Goal: Contribute content: Contribute content

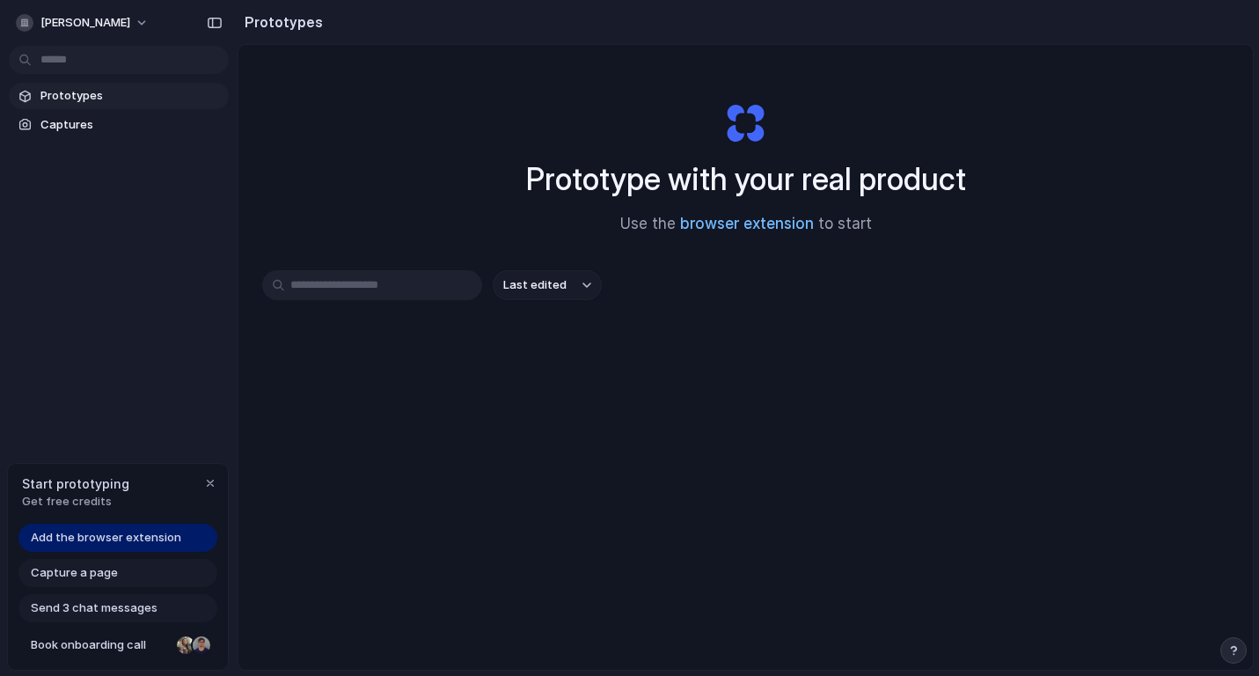
click at [776, 227] on link "browser extension" at bounding box center [747, 224] width 134 height 18
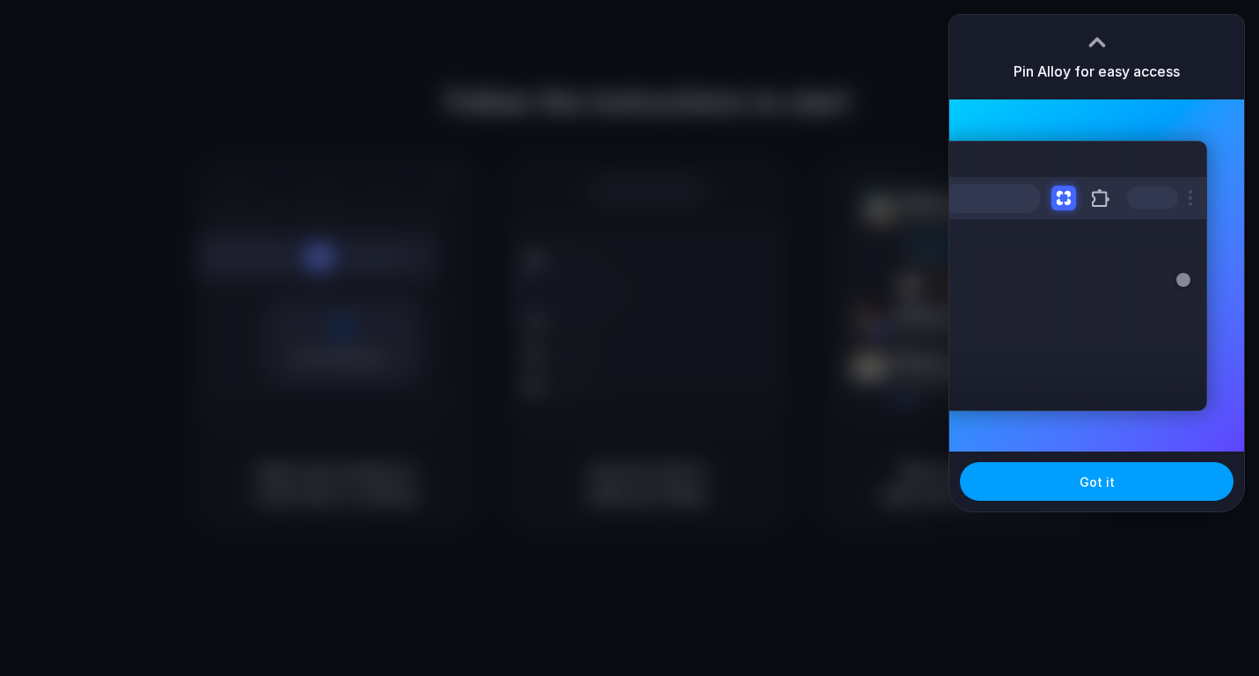
click at [1130, 480] on button "Got it" at bounding box center [1097, 481] width 274 height 39
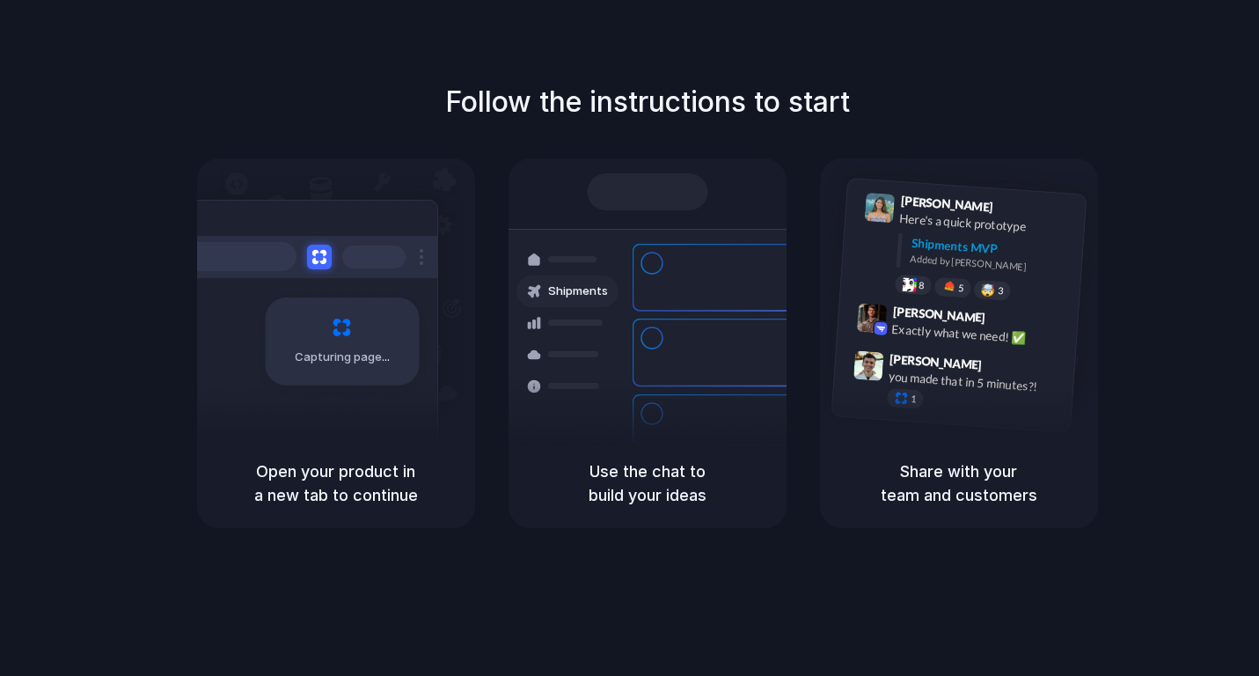
click at [365, 488] on h5 "Open your product in a new tab to continue" at bounding box center [336, 483] width 236 height 48
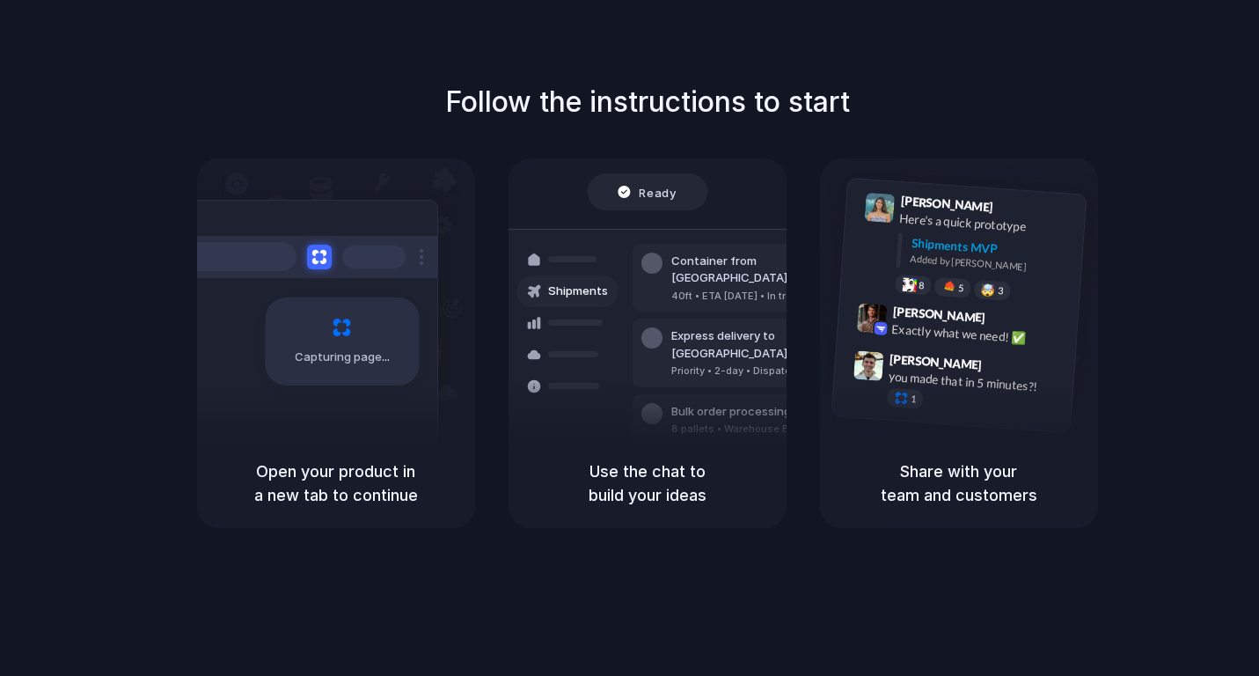
click at [635, 480] on h5 "Use the chat to build your ideas" at bounding box center [648, 483] width 236 height 48
click at [969, 475] on h5 "Share with your team and customers" at bounding box center [959, 483] width 236 height 48
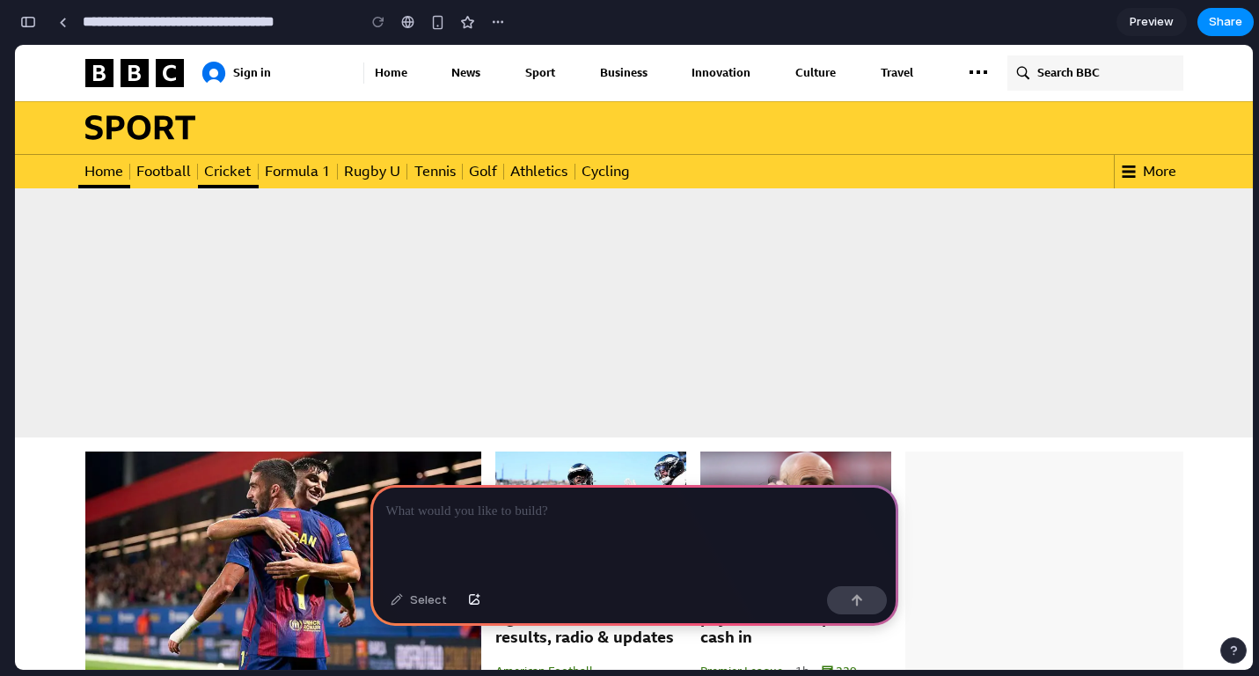
click at [232, 172] on span "Cricket" at bounding box center [228, 172] width 60 height 16
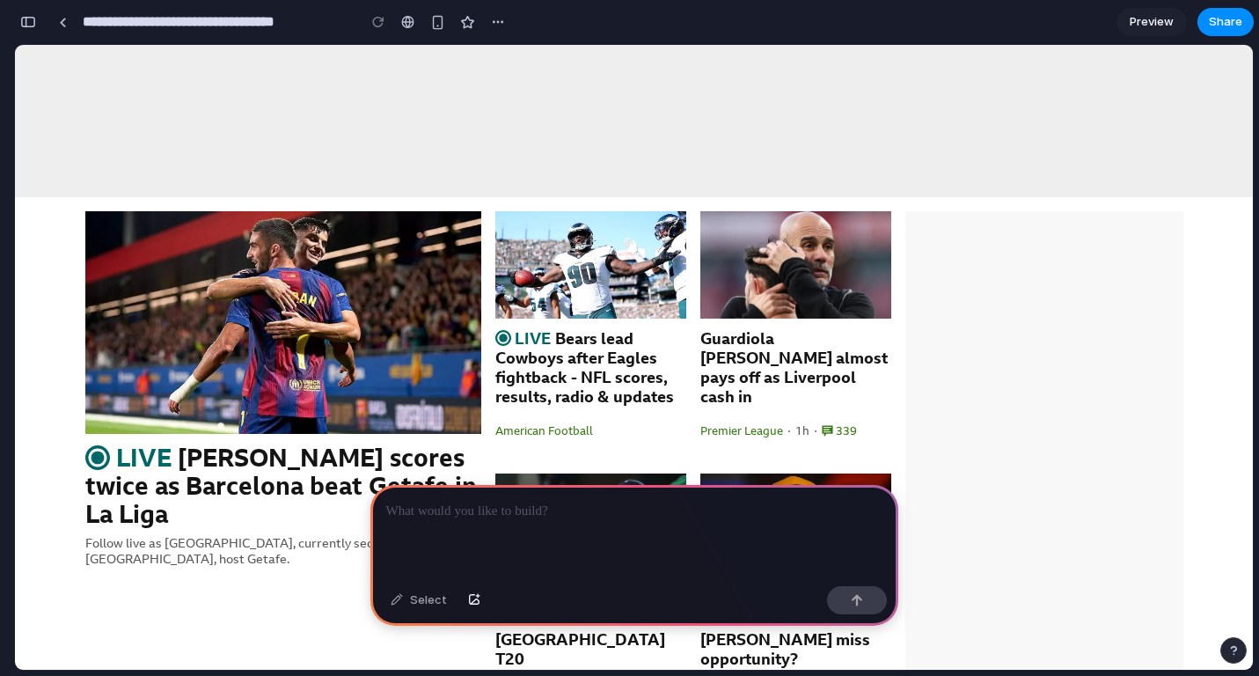
scroll to position [429, 0]
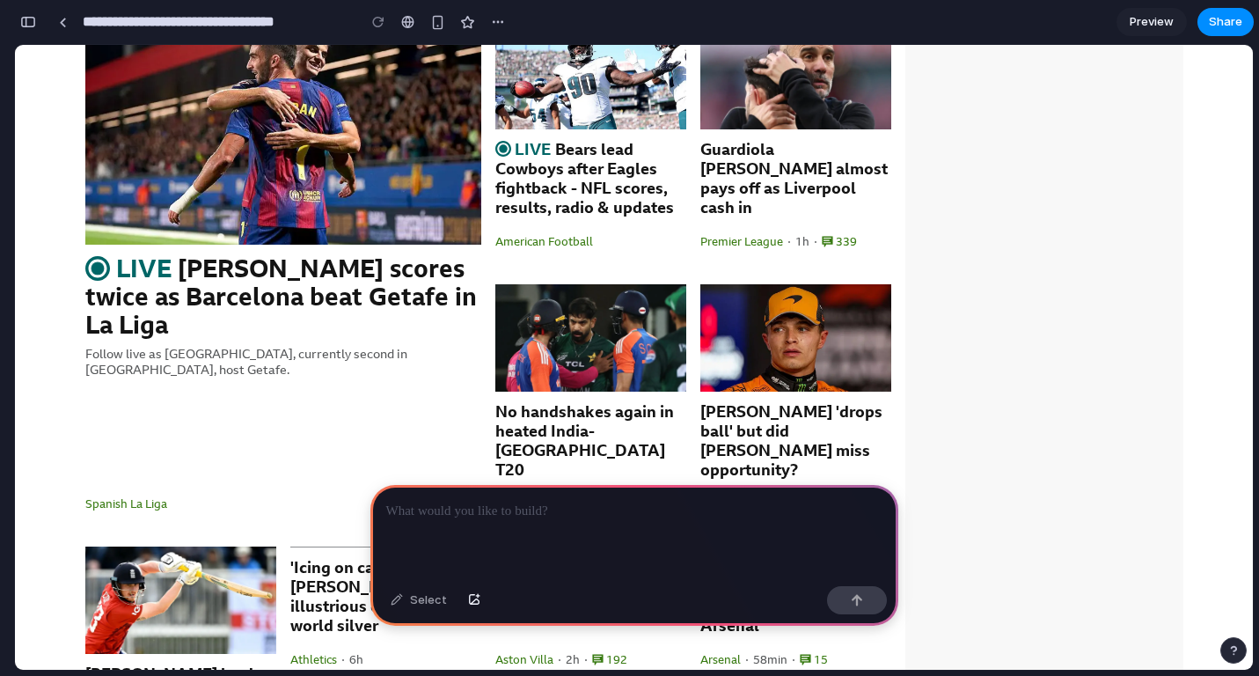
click at [543, 514] on p at bounding box center [634, 511] width 496 height 21
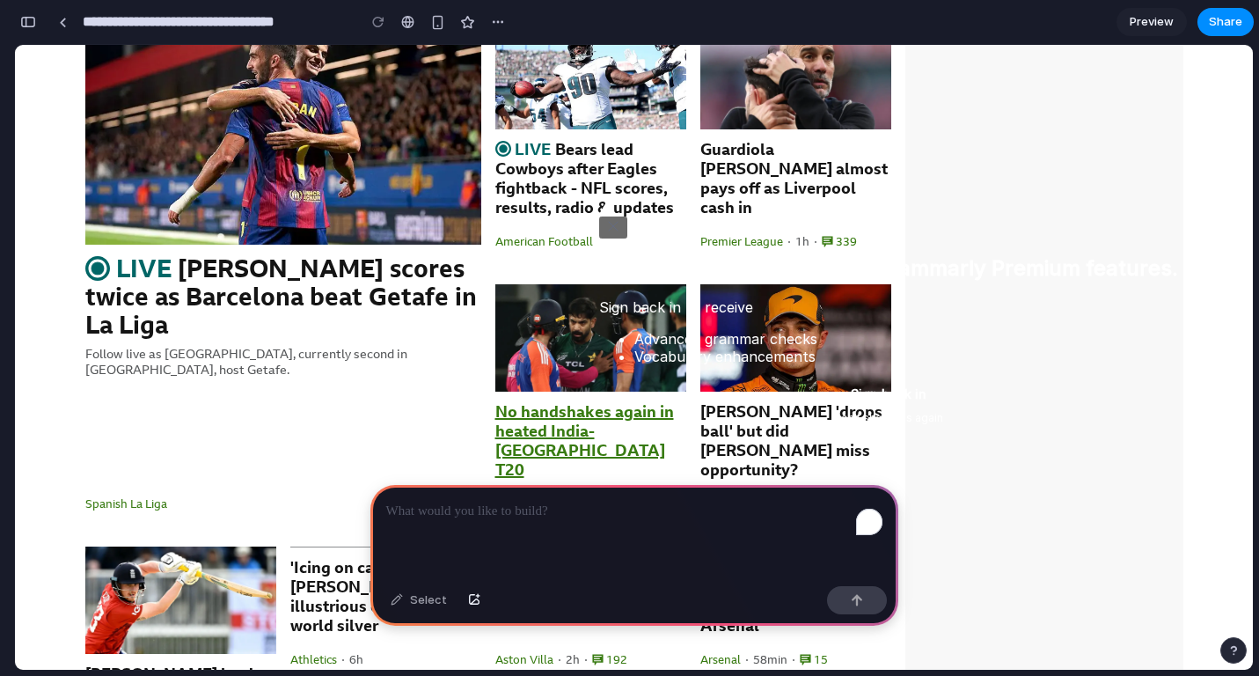
scroll to position [0, 0]
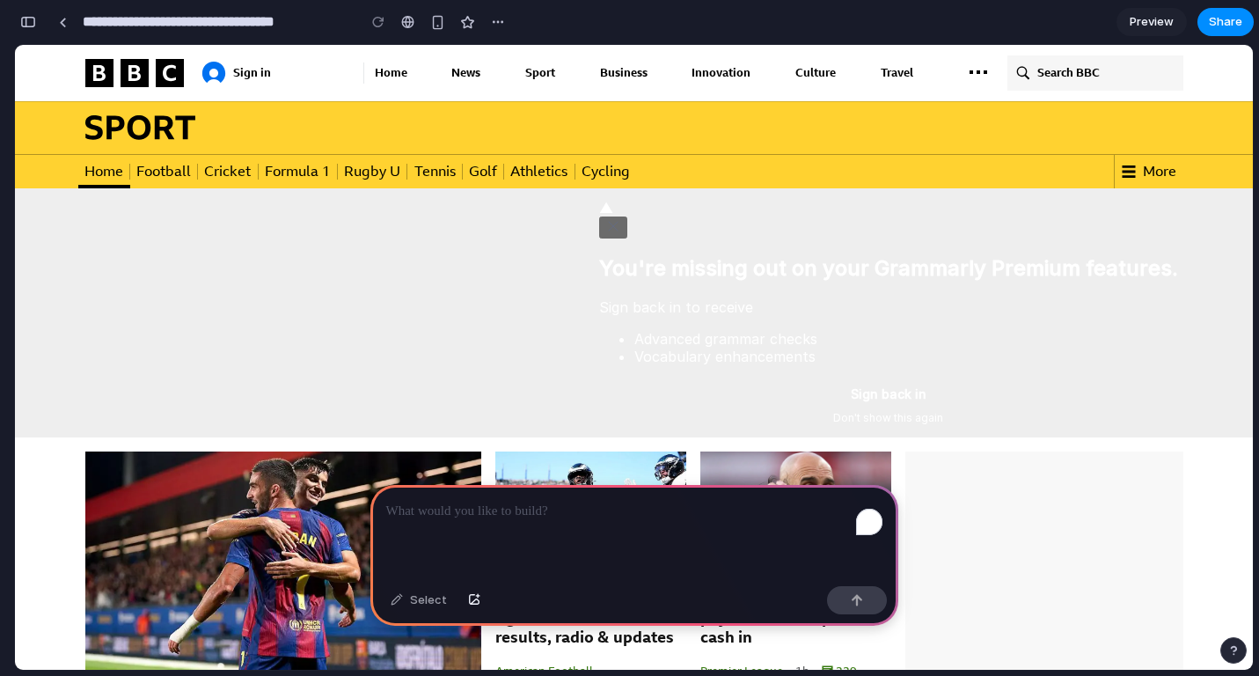
click at [620, 219] on icon "Close" at bounding box center [613, 226] width 14 height 14
click at [569, 546] on div "To enrich screen reader interactions, please activate Accessibility in Grammarl…" at bounding box center [634, 532] width 528 height 94
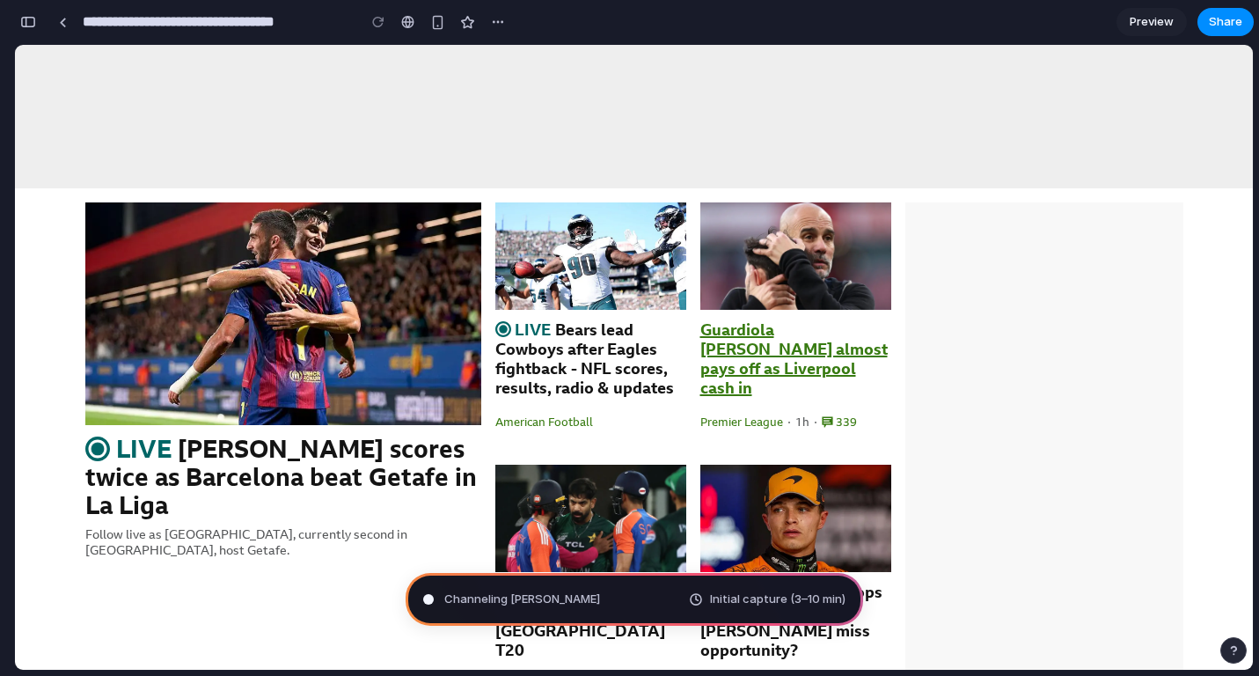
scroll to position [253, 0]
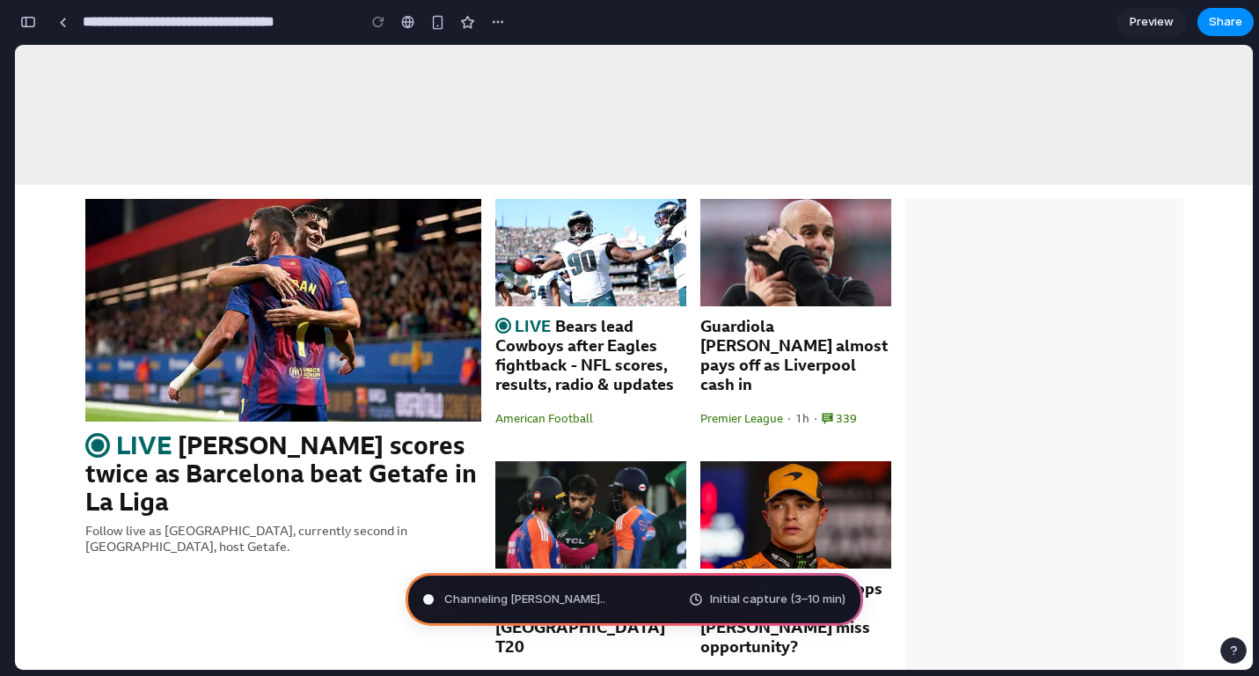
click at [748, 600] on span "Initial capture (3–10 min)" at bounding box center [777, 599] width 135 height 18
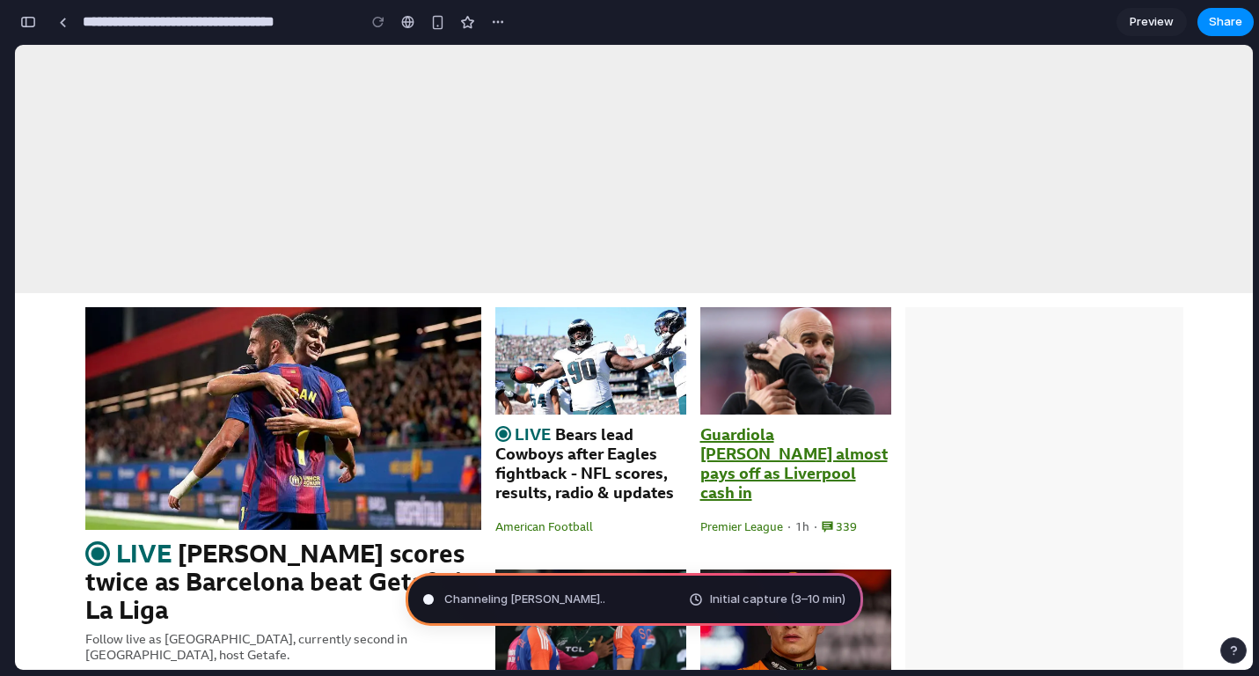
scroll to position [0, 0]
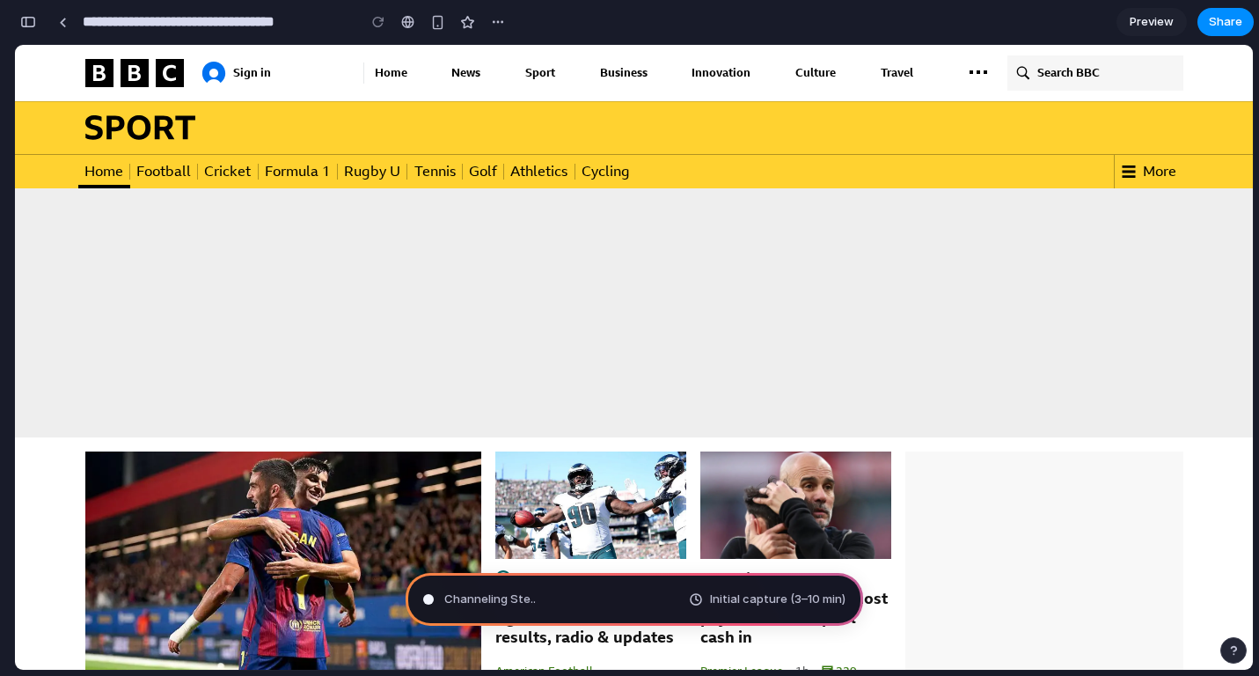
type input "**********"
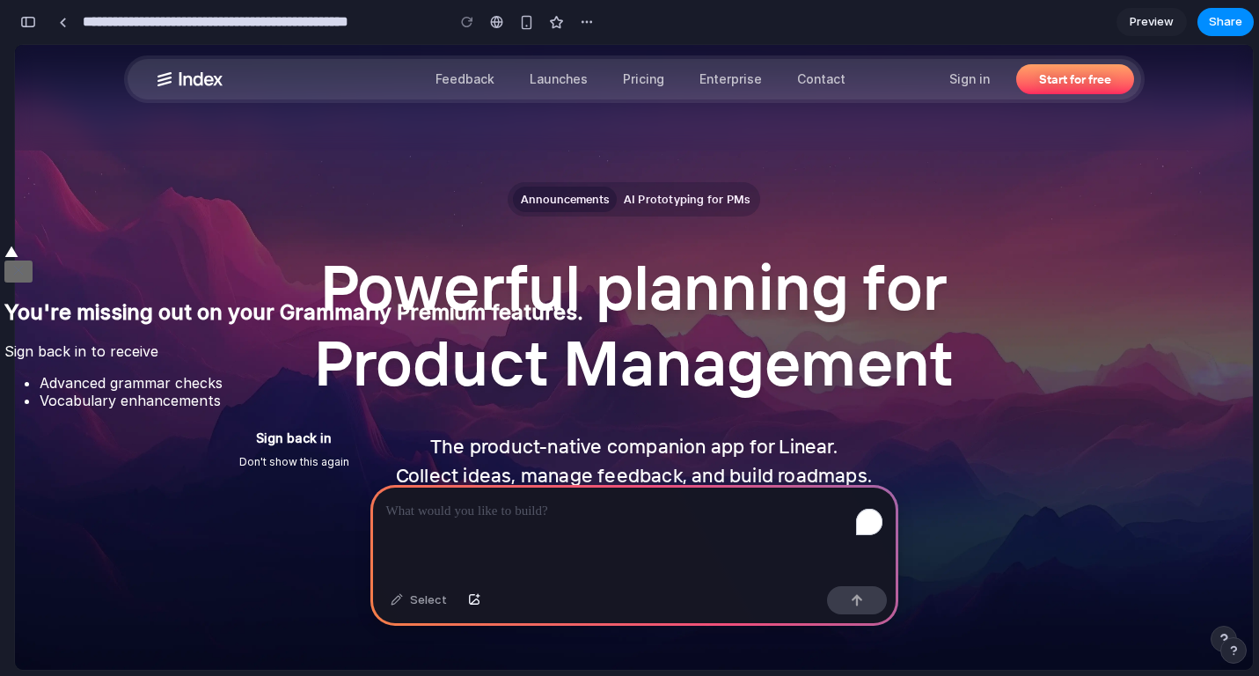
click at [26, 263] on icon "Close" at bounding box center [18, 270] width 14 height 14
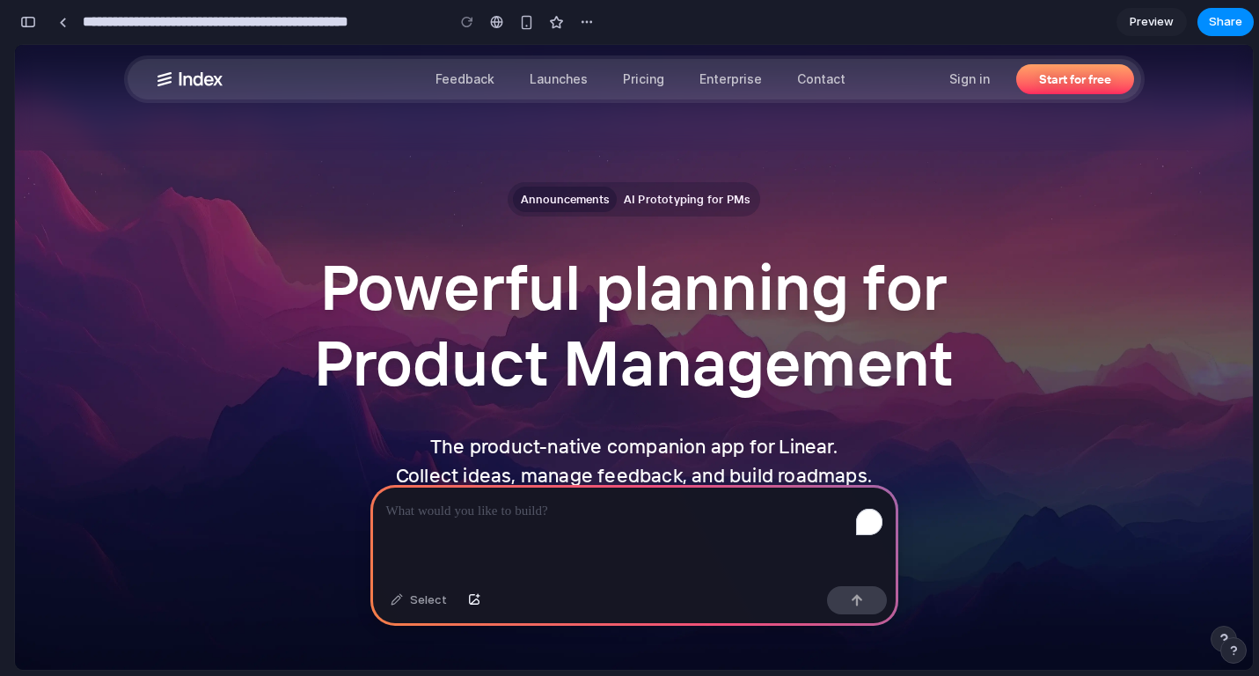
click at [528, 527] on div "To enrich screen reader interactions, please activate Accessibility in Grammarl…" at bounding box center [634, 532] width 528 height 94
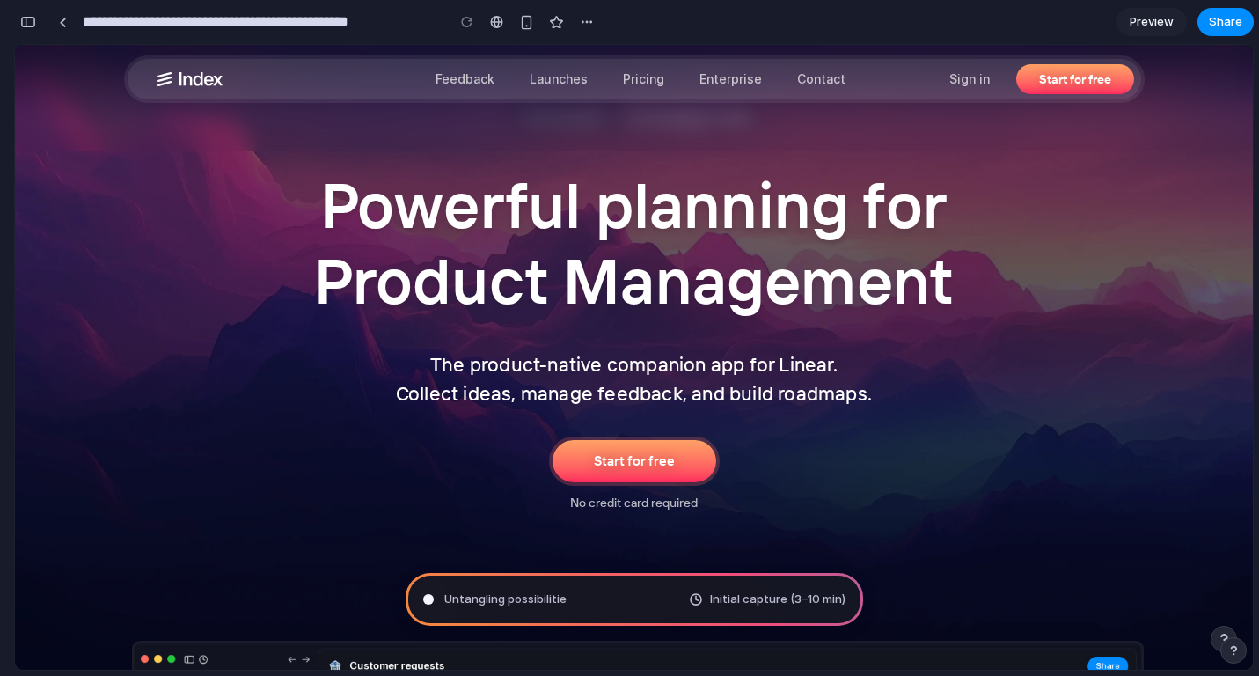
scroll to position [1014, 0]
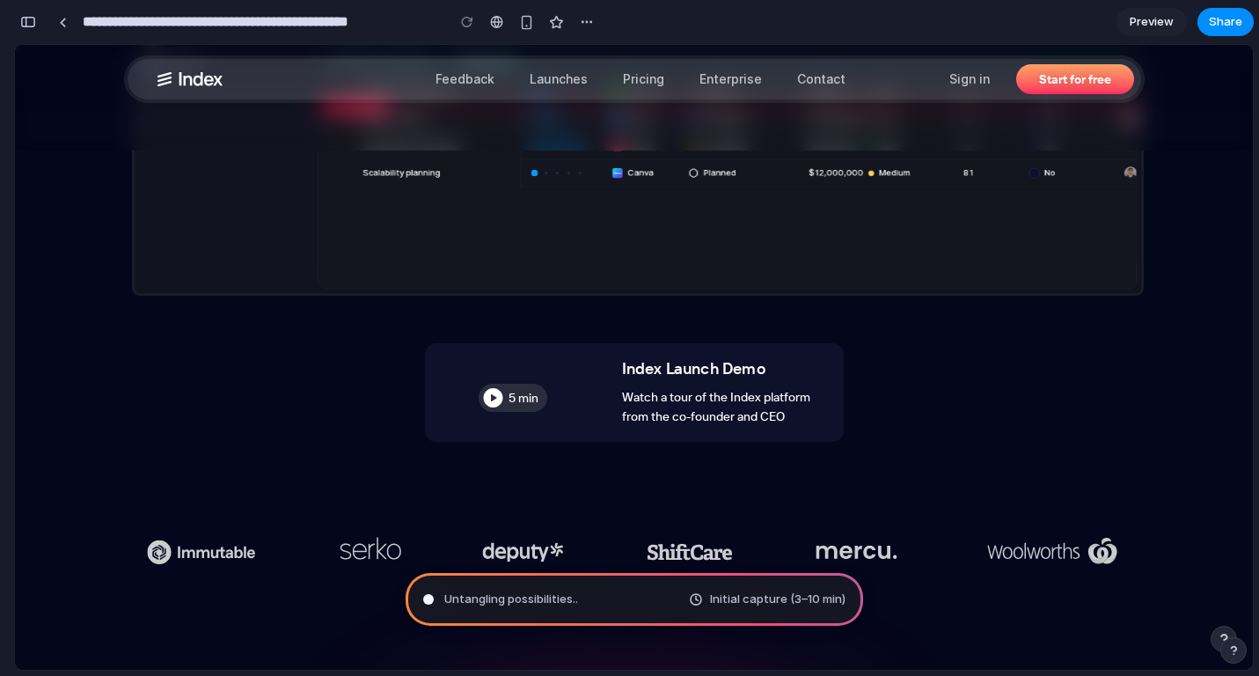
click at [495, 393] on link "5 min Index Launch Demo Watch a tour of the Index platform from the co-founder …" at bounding box center [634, 392] width 419 height 99
type input "**********"
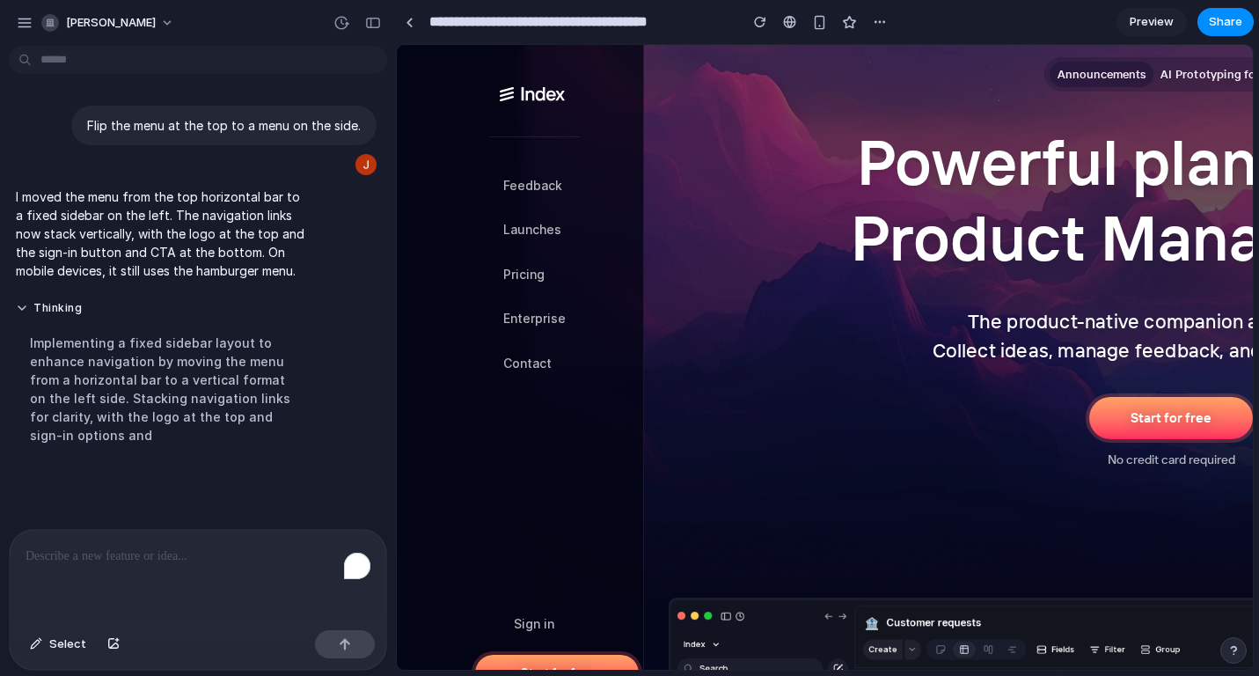
scroll to position [108, 0]
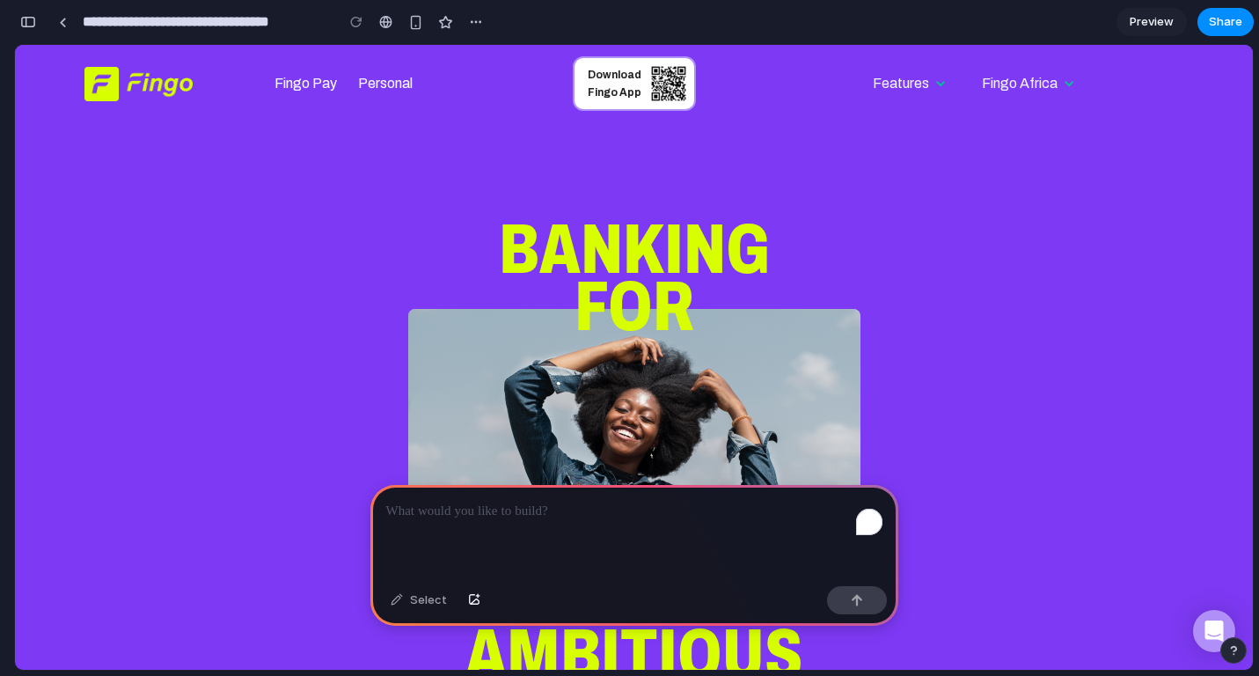
click at [593, 508] on p "To enrich screen reader interactions, please activate Accessibility in Grammarl…" at bounding box center [634, 511] width 496 height 21
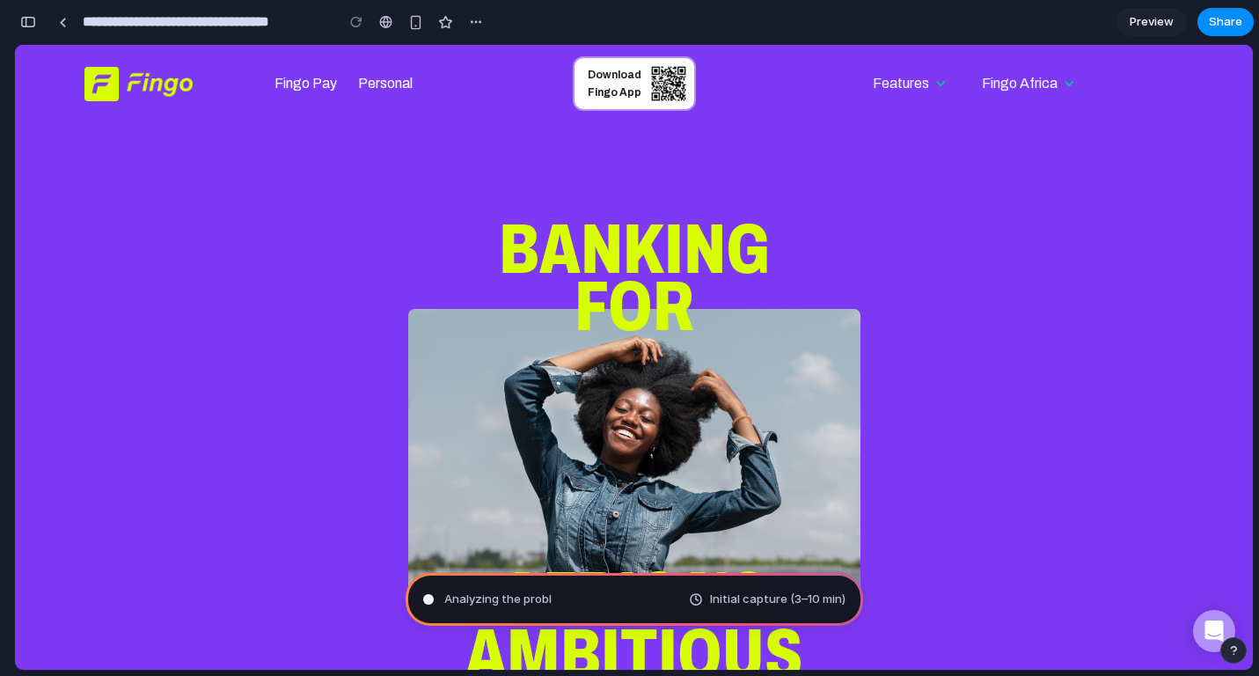
type input "**********"
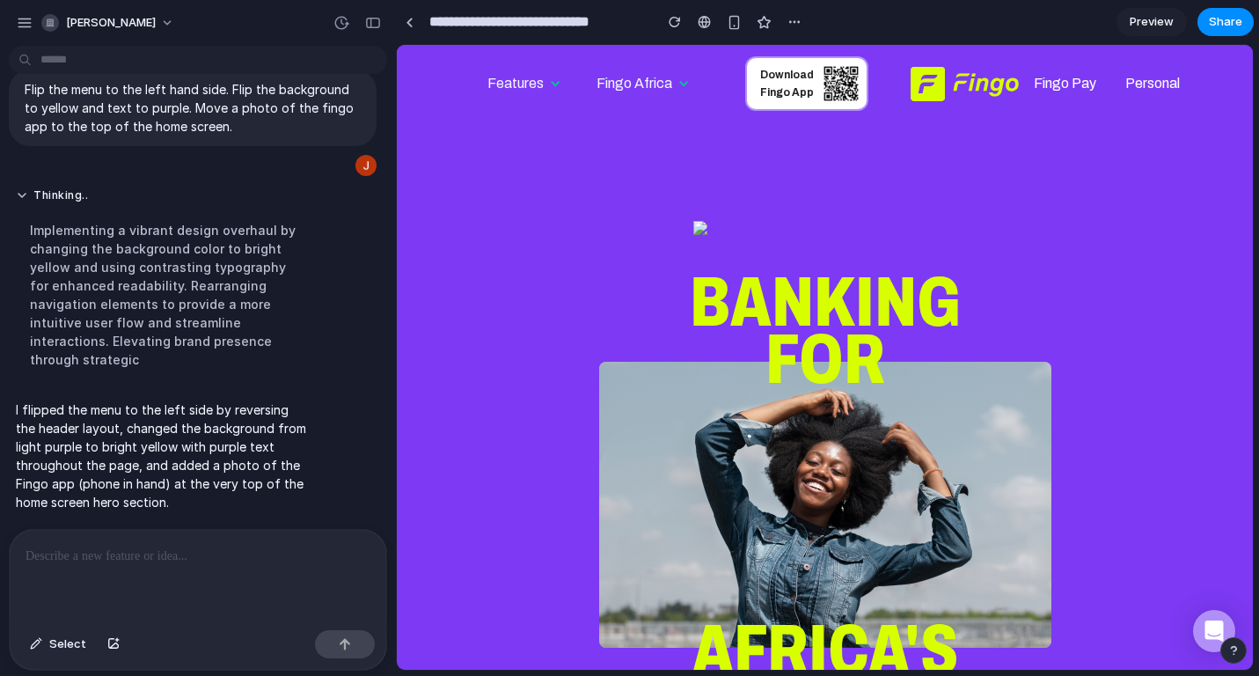
click at [700, 230] on img at bounding box center [825, 230] width 264 height 18
click at [710, 223] on img at bounding box center [825, 230] width 264 height 18
click at [188, 561] on p at bounding box center [198, 556] width 345 height 21
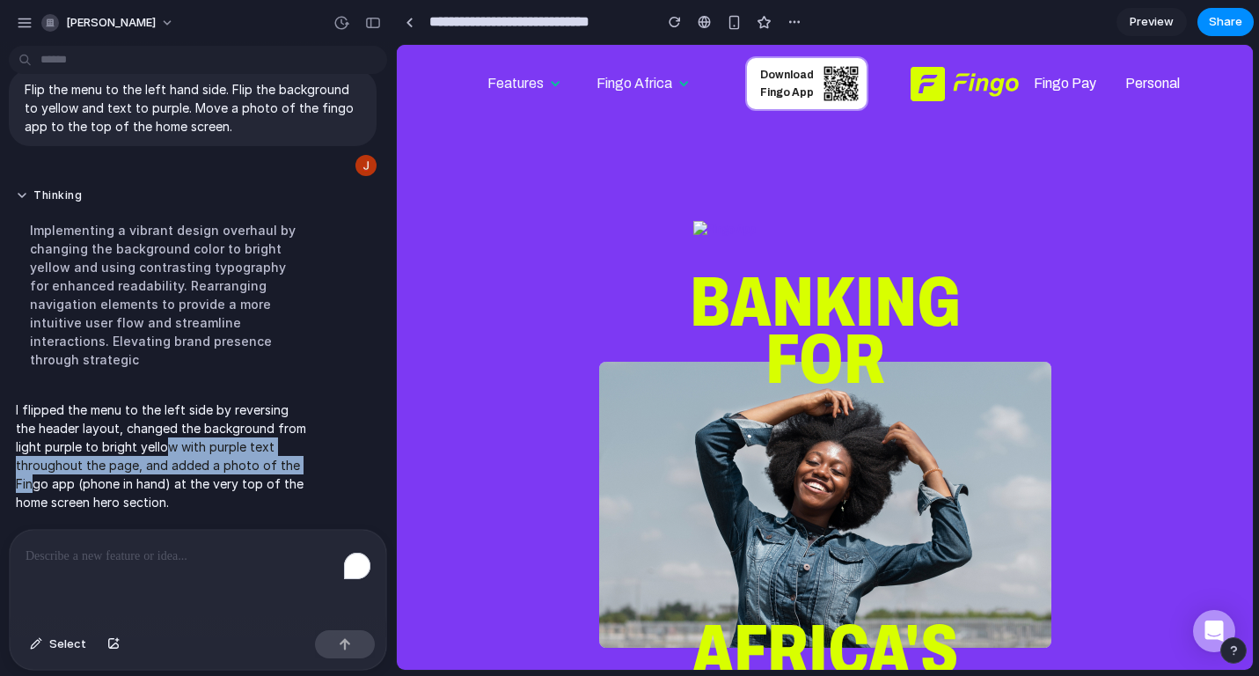
drag, startPoint x: 135, startPoint y: 444, endPoint x: 242, endPoint y: 470, distance: 110.3
click at [242, 469] on p "I flipped the menu to the left side by reversing the header layout, changed the…" at bounding box center [163, 455] width 294 height 111
click at [242, 470] on p "I flipped the menu to the left side by reversing the header layout, changed the…" at bounding box center [163, 455] width 294 height 111
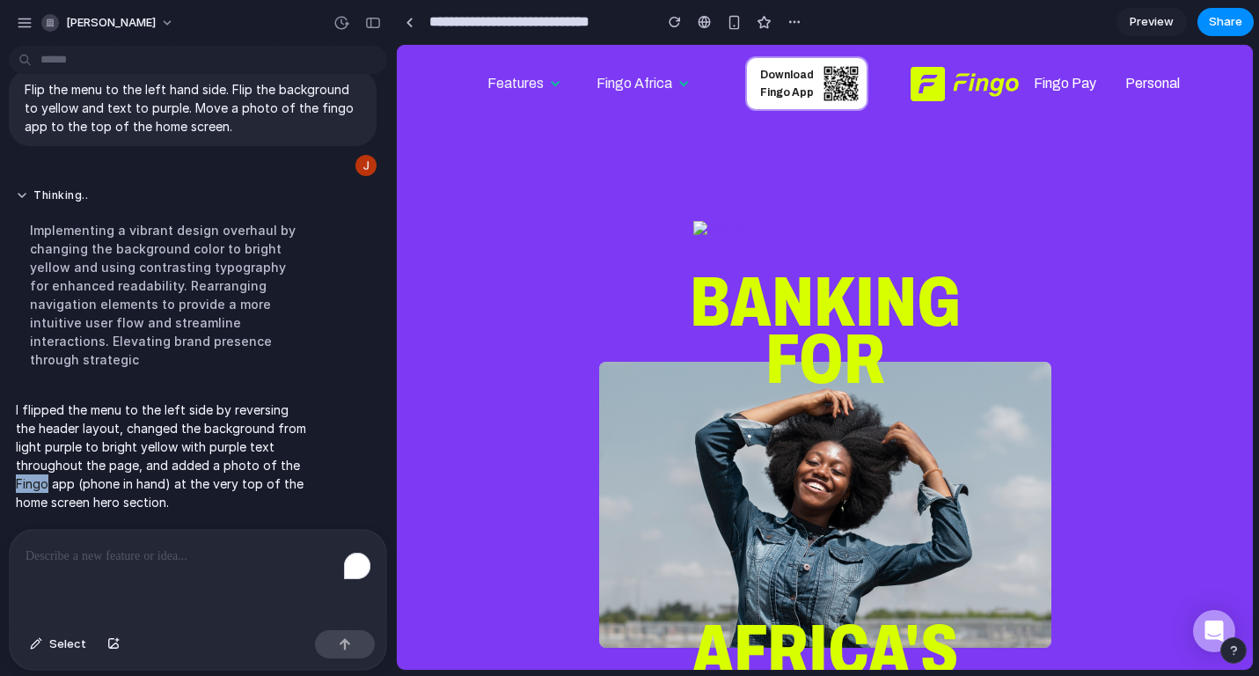
click at [242, 470] on p "I flipped the menu to the left side by reversing the header layout, changed the…" at bounding box center [163, 455] width 294 height 111
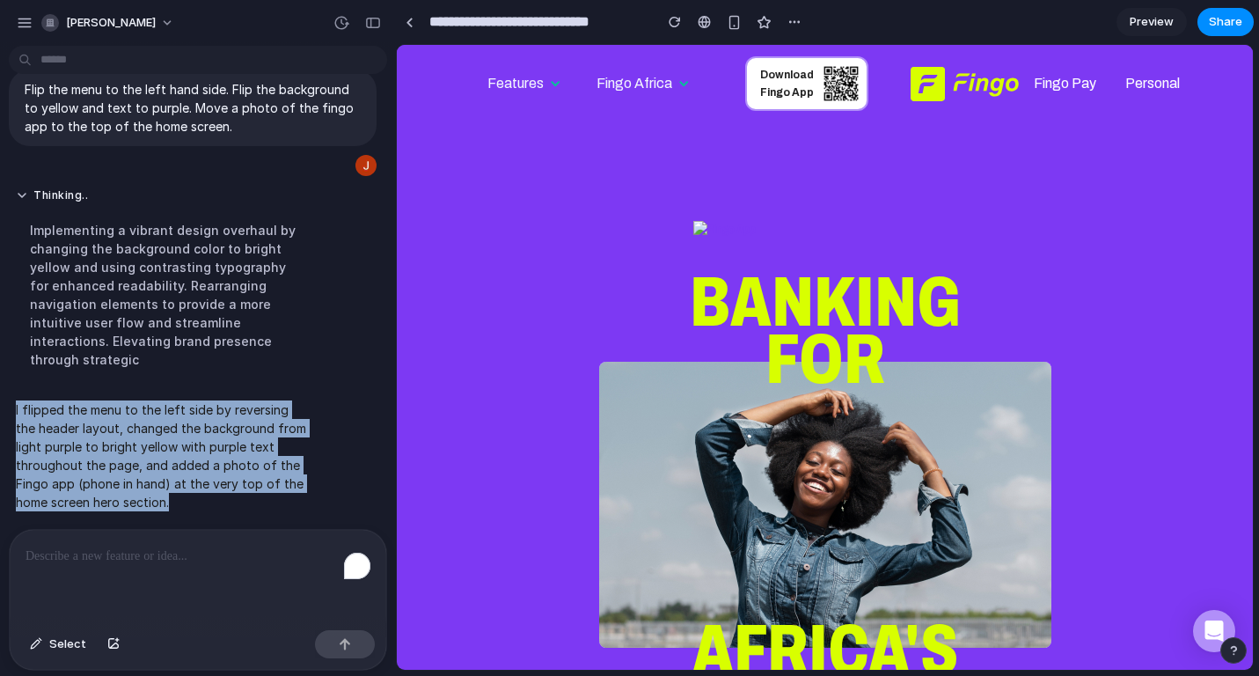
click at [242, 470] on p "I flipped the menu to the left side by reversing the header layout, changed the…" at bounding box center [163, 455] width 294 height 111
click at [216, 471] on p "I flipped the menu to the left side by reversing the header layout, changed the…" at bounding box center [163, 455] width 294 height 111
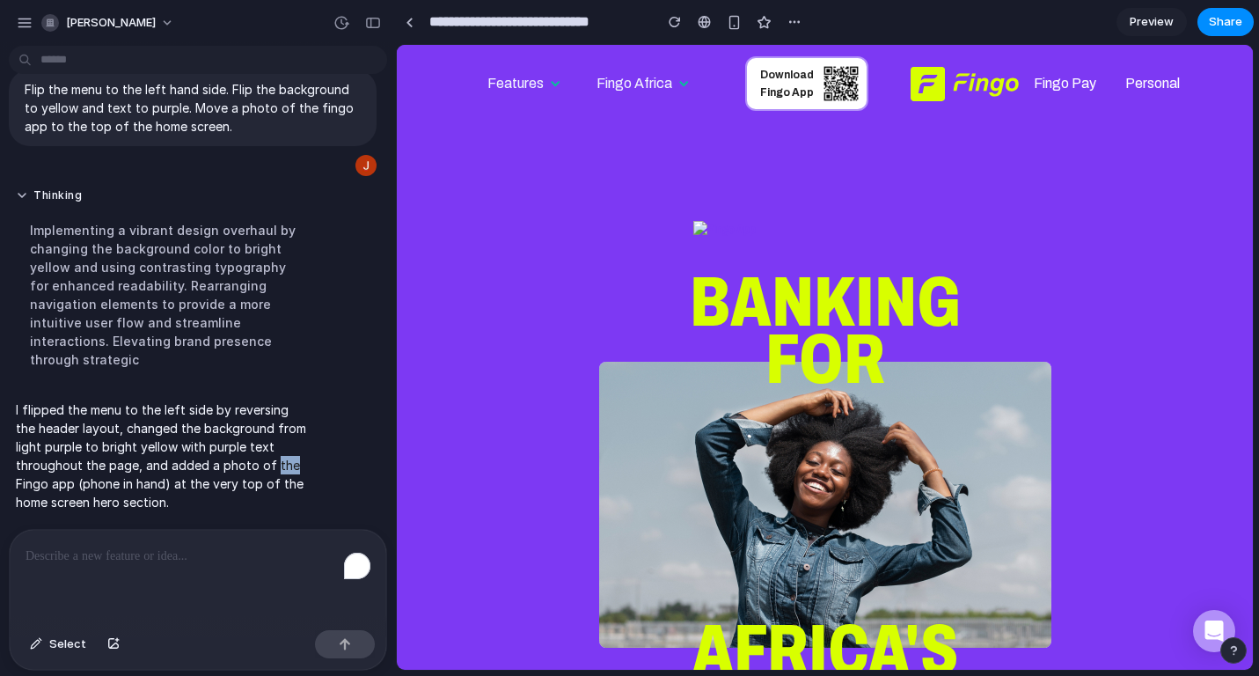
click at [216, 471] on p "I flipped the menu to the left side by reversing the header layout, changed the…" at bounding box center [163, 455] width 294 height 111
click at [658, 84] on div "Fingo Africa" at bounding box center [635, 84] width 76 height 18
click at [509, 84] on div "Features" at bounding box center [515, 84] width 56 height 18
